Goal: Task Accomplishment & Management: Manage account settings

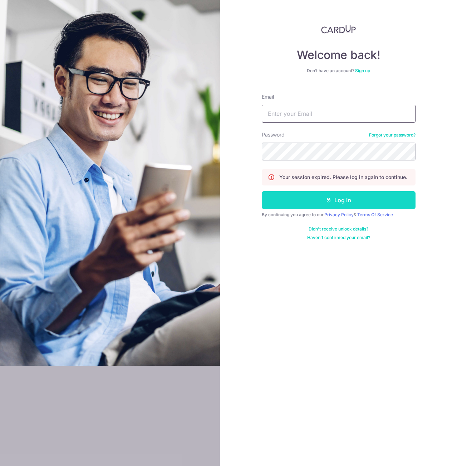
type input "[EMAIL_ADDRESS][DOMAIN_NAME]"
click at [319, 199] on button "Log in" at bounding box center [338, 200] width 154 height 18
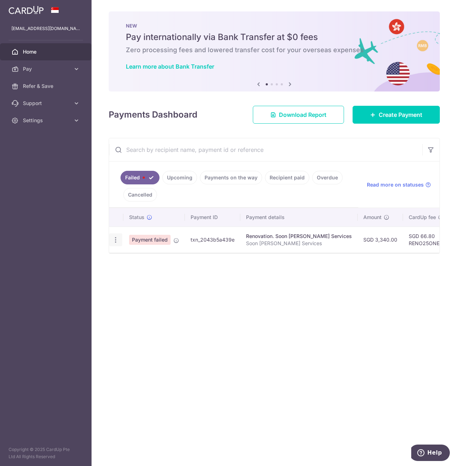
click at [115, 240] on icon "button" at bounding box center [116, 240] width 8 height 8
click at [140, 258] on span "Update payment" at bounding box center [153, 259] width 49 height 9
radio input "true"
type input "3,340.00"
type input "Soon Lee Aircon Services"
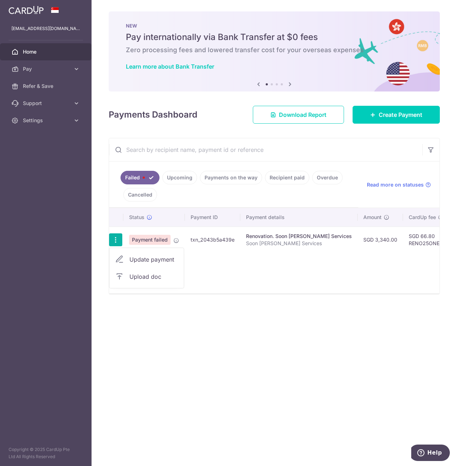
type input "Payment of Remaining Amount"
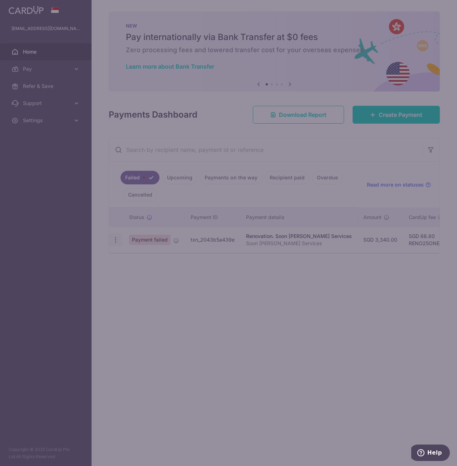
type input "RENO25ONE"
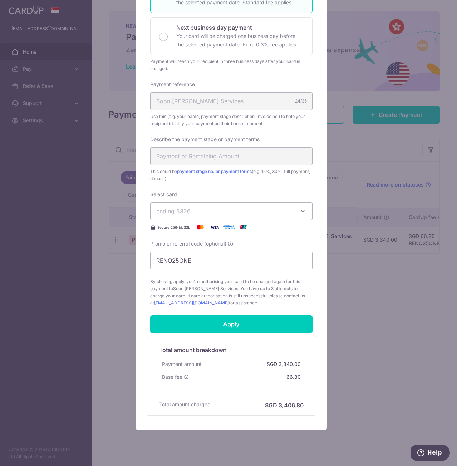
scroll to position [168, 0]
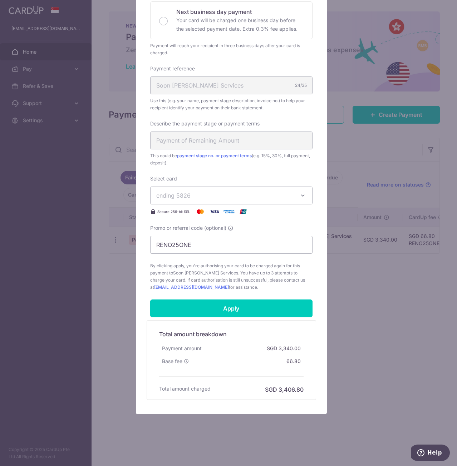
click at [241, 196] on span "ending 5826" at bounding box center [224, 195] width 137 height 9
click at [246, 307] on input "Apply" at bounding box center [231, 308] width 162 height 18
